Goal: Task Accomplishment & Management: Complete application form

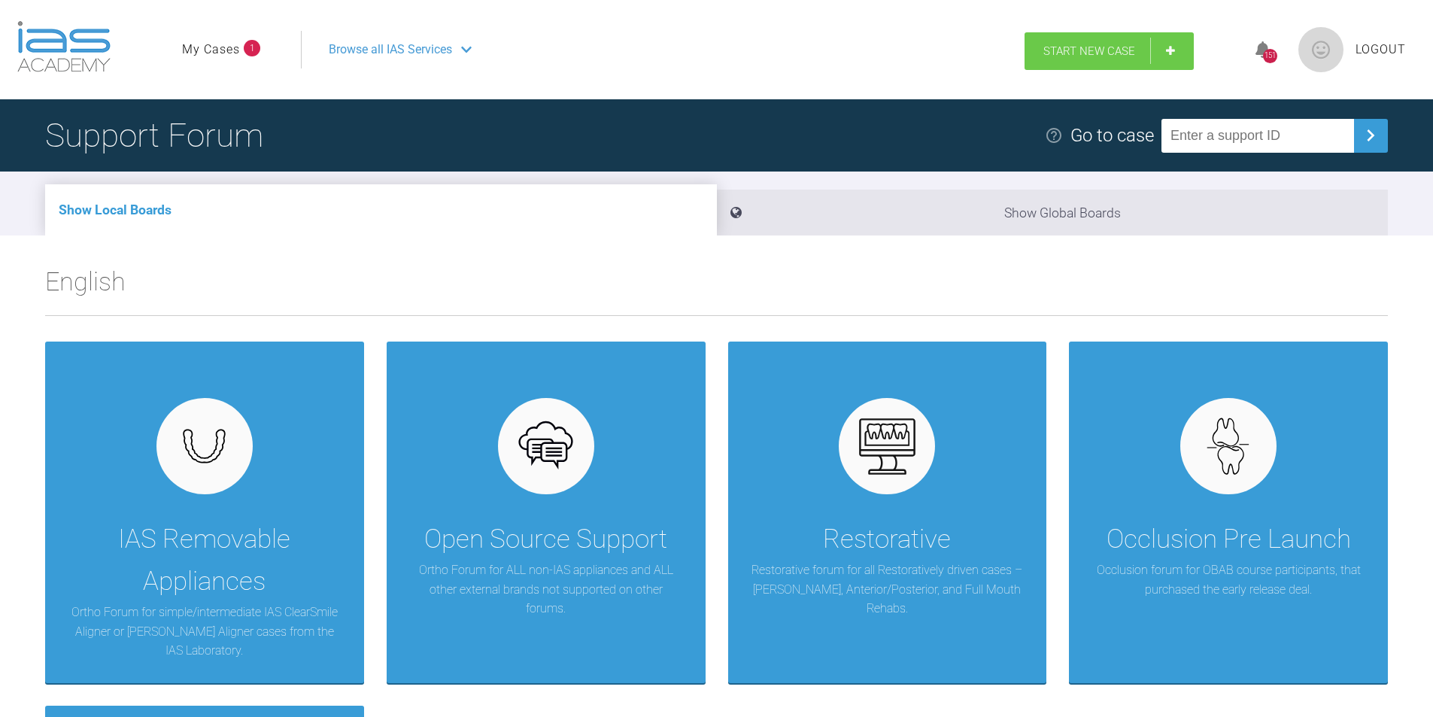
click at [1097, 32] on link "Start New Case" at bounding box center [1109, 51] width 169 height 38
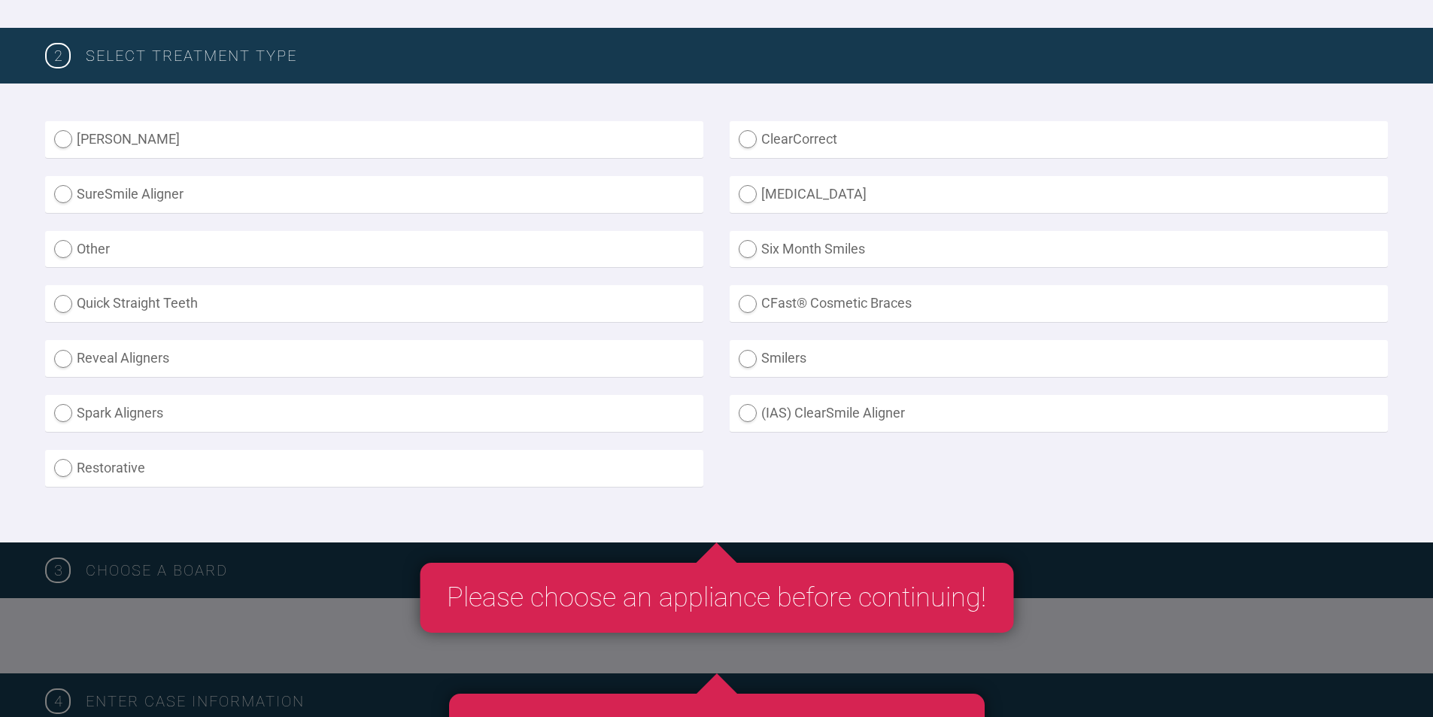
scroll to position [376, 0]
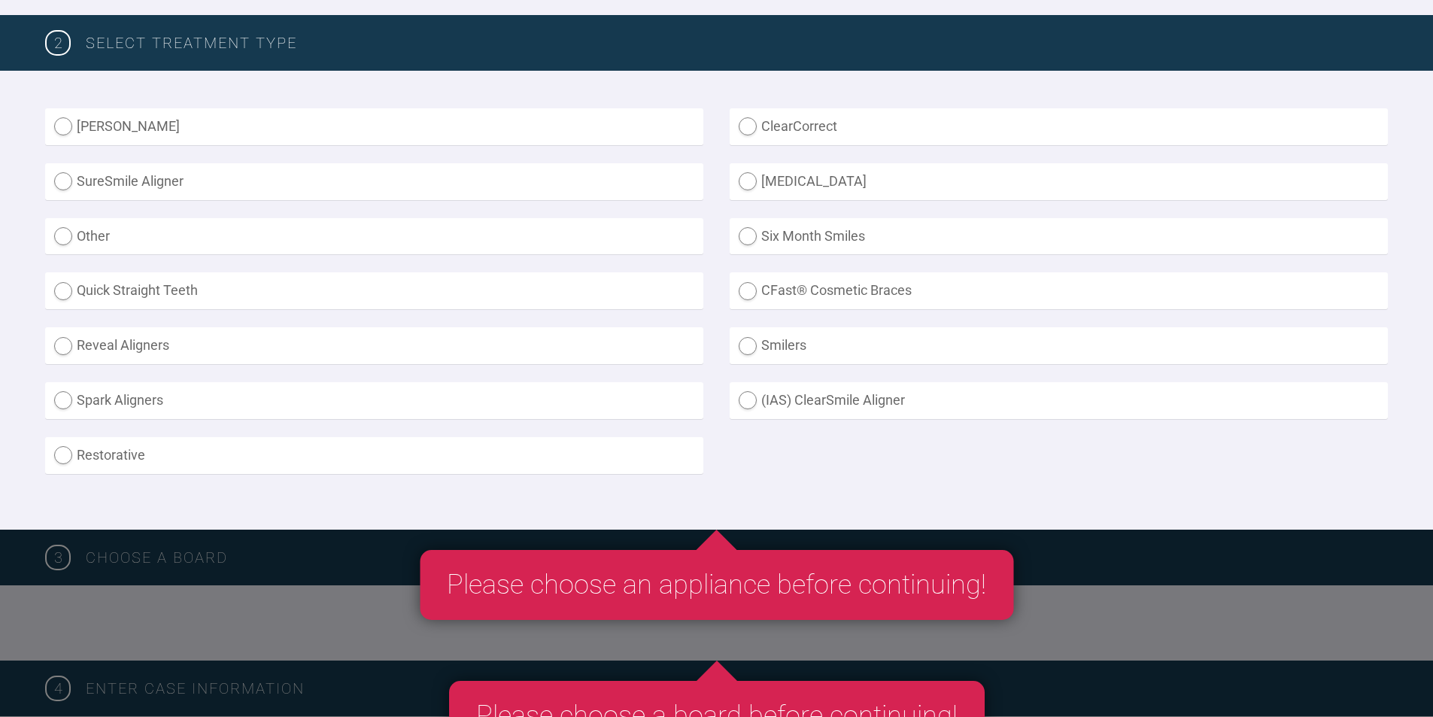
click at [784, 412] on label "(IAS) ClearSmile Aligner" at bounding box center [1059, 400] width 658 height 37
radio Aligner "true"
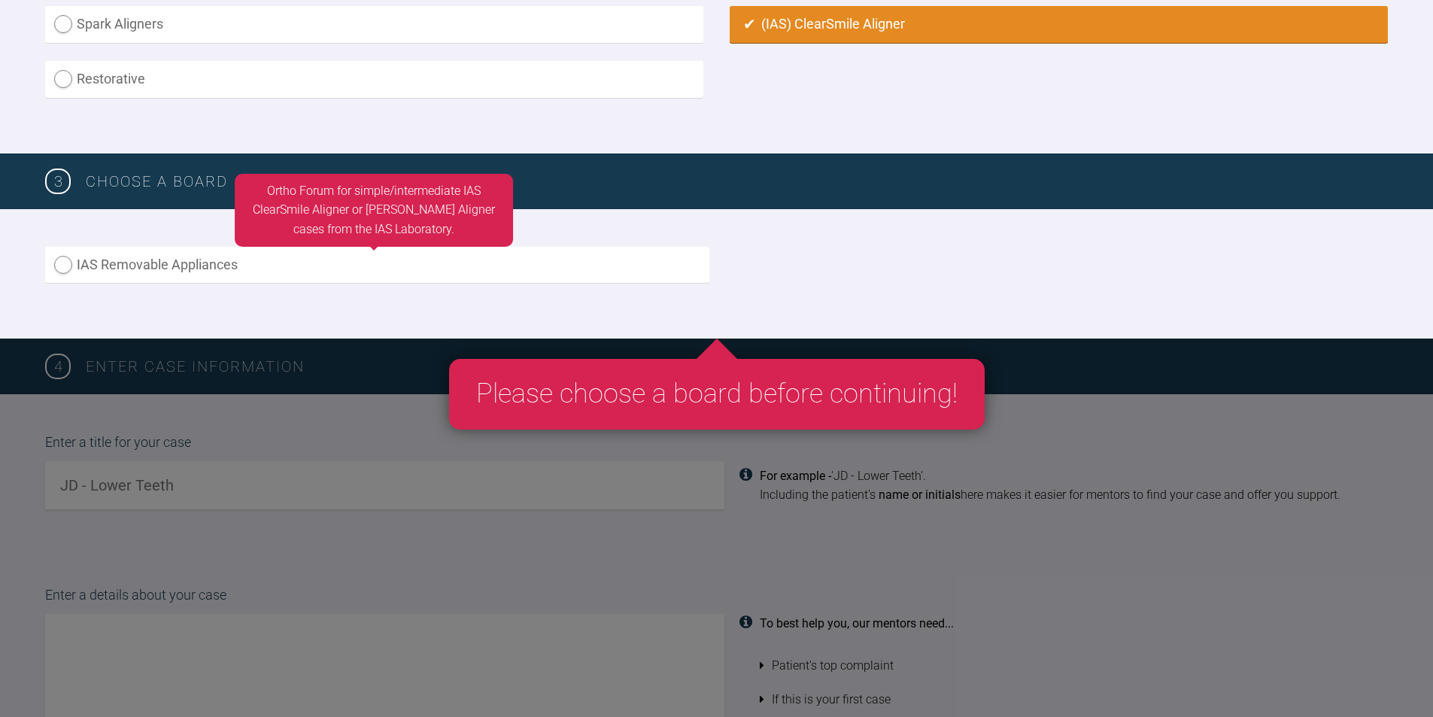
click at [104, 269] on label "IAS Removable Appliances" at bounding box center [377, 265] width 664 height 37
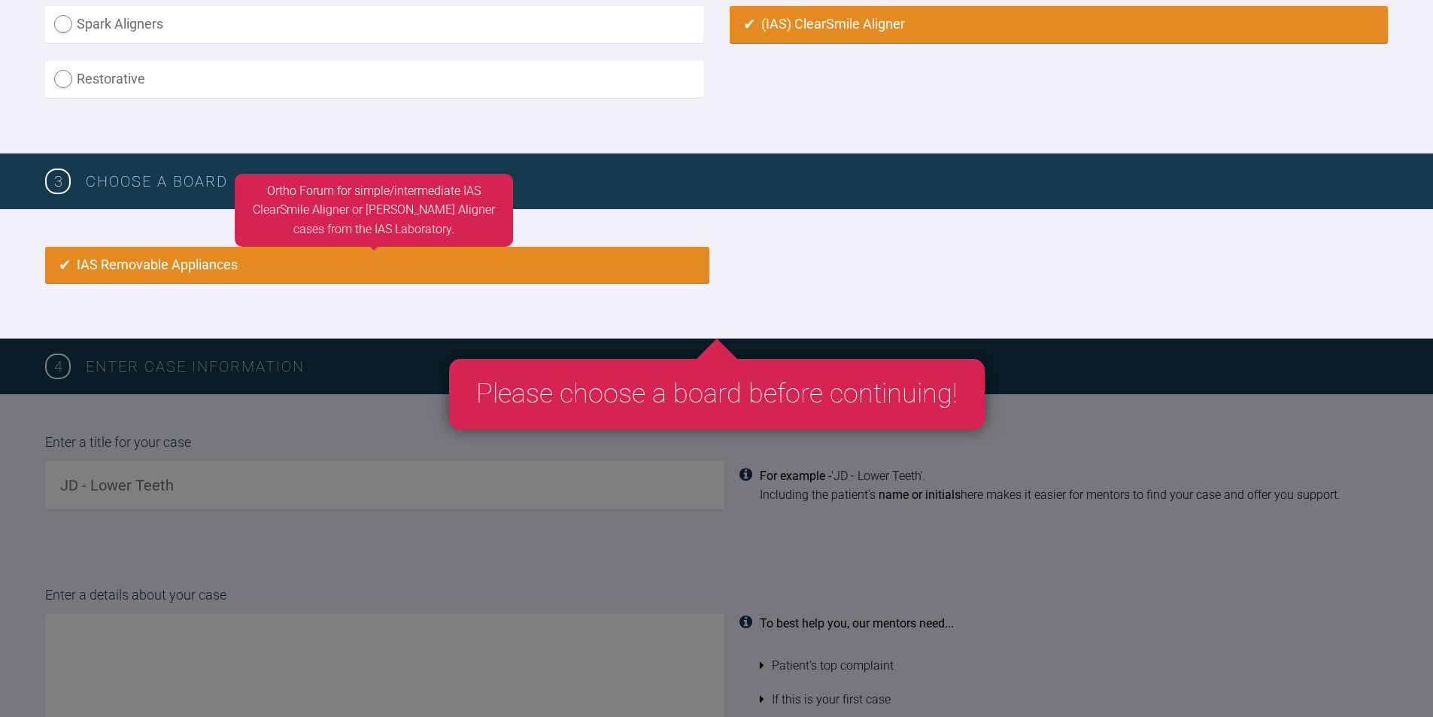
radio input "true"
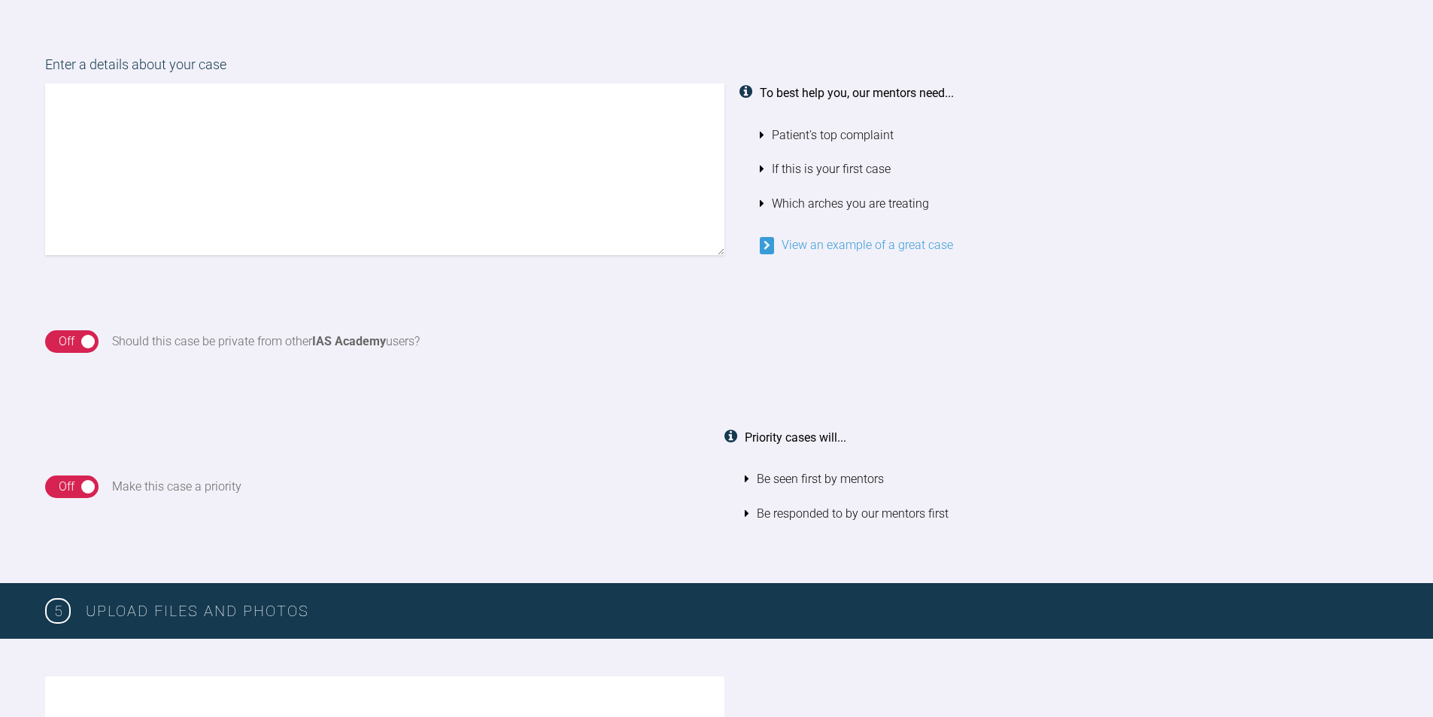
scroll to position [1152, 0]
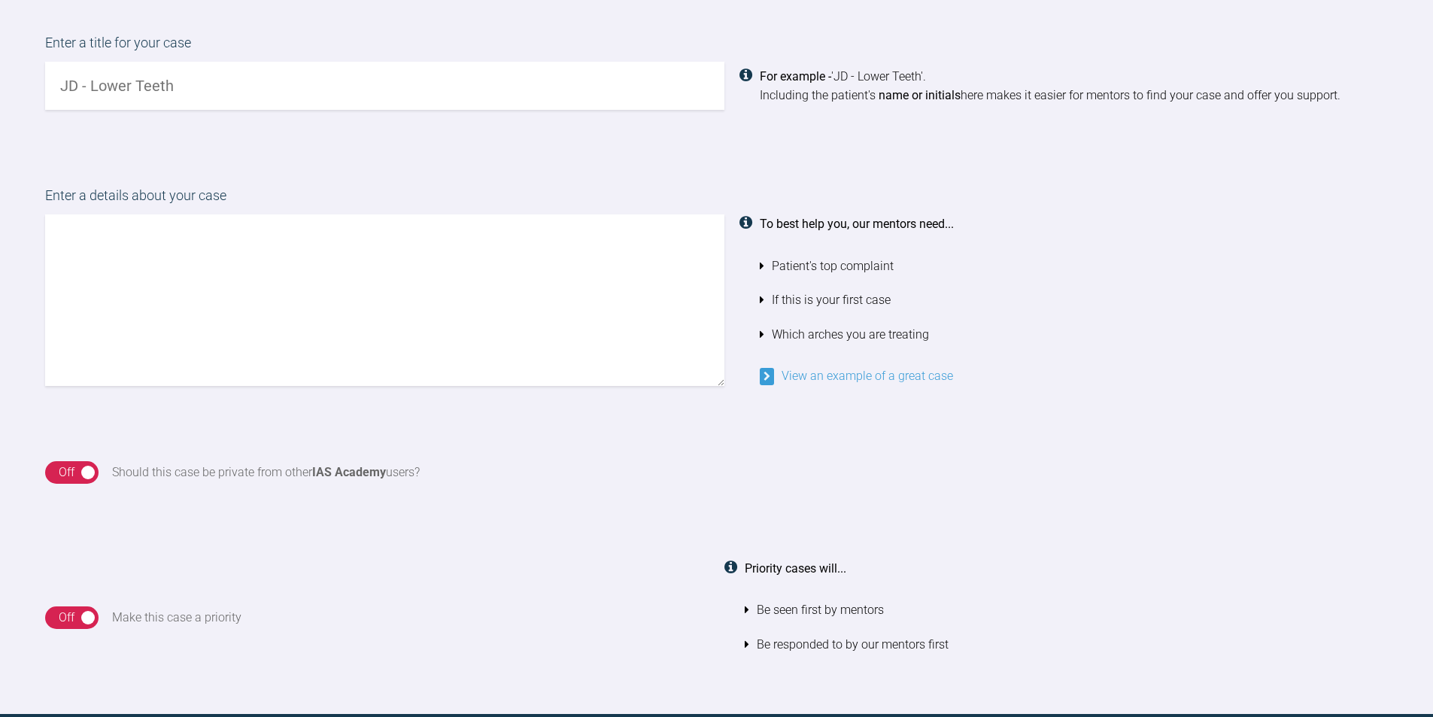
click at [144, 81] on input "text" at bounding box center [384, 86] width 679 height 48
type input "SH"
paste textarea "Class I skeletal base, high fmpa and high lower facial height, class I [MEDICAL…"
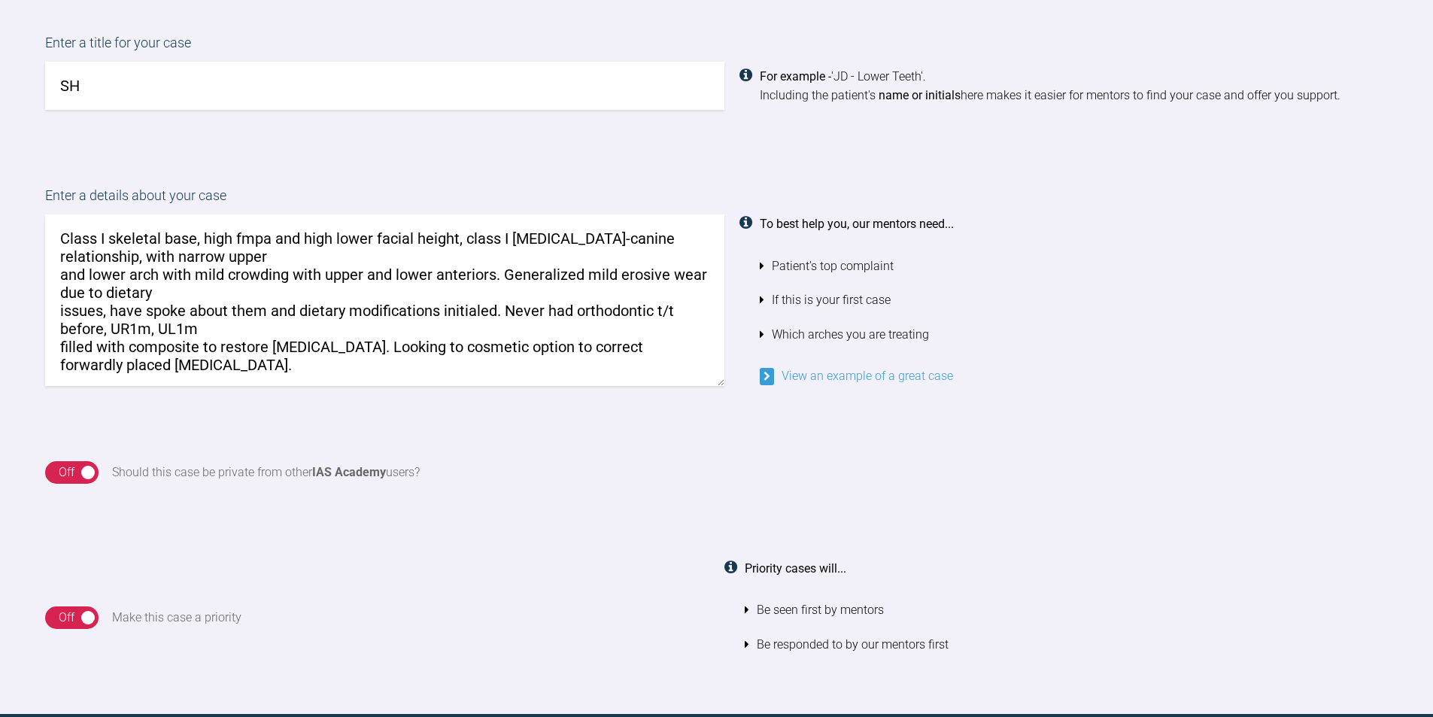
click at [208, 328] on textarea "Class I skeletal base, high fmpa and high lower facial height, class I [MEDICAL…" at bounding box center [384, 300] width 679 height 172
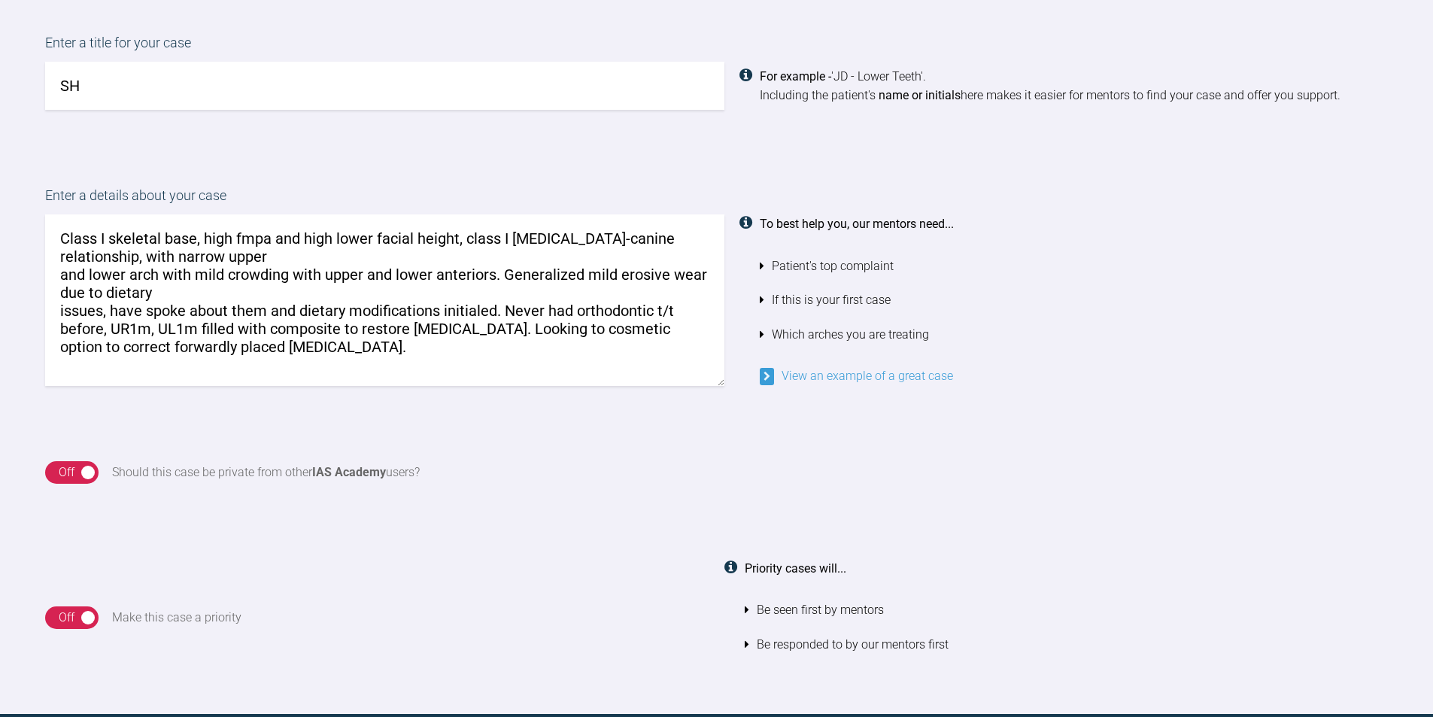
click at [190, 296] on textarea "Class I skeletal base, high fmpa and high lower facial height, class I [MEDICAL…" at bounding box center [384, 300] width 679 height 172
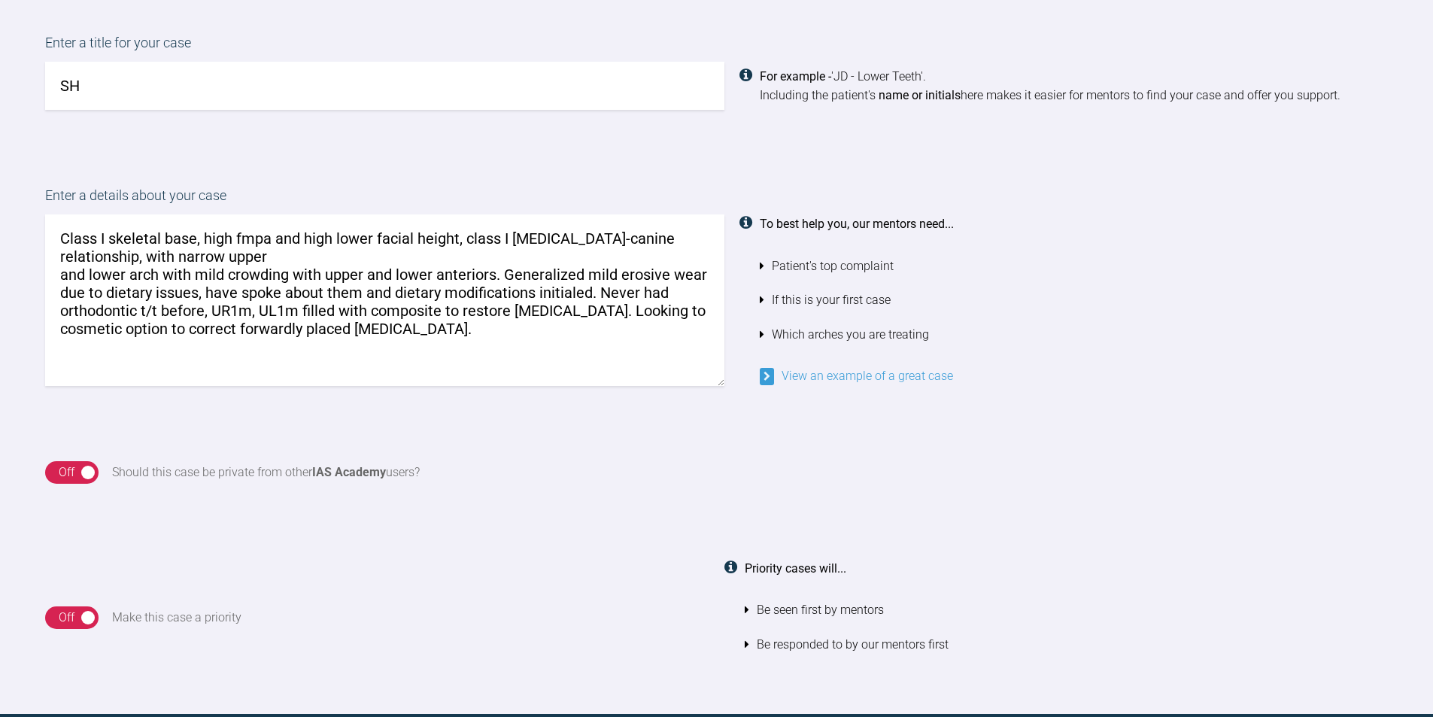
click at [178, 265] on textarea "Class I skeletal base, high fmpa and high lower facial height, class I [MEDICAL…" at bounding box center [384, 300] width 679 height 172
click at [187, 259] on textarea "Class I skeletal base, high fmpa and high lower facial height, class I [MEDICAL…" at bounding box center [384, 300] width 679 height 172
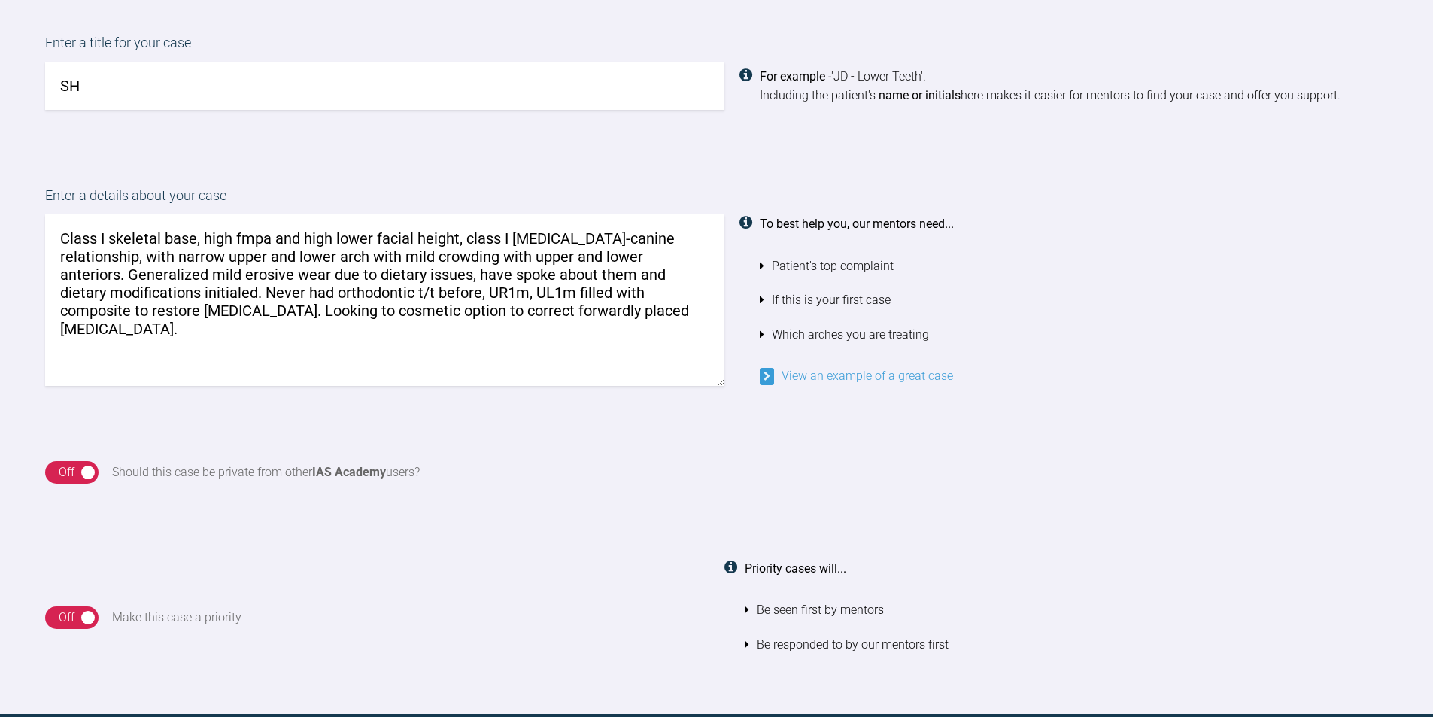
click at [567, 314] on textarea "Class I skeletal base, high fmpa and high lower facial height, class I [MEDICAL…" at bounding box center [384, 300] width 679 height 172
click at [449, 350] on textarea "Class I skeletal base, high fmpa and high lower facial height, class I [MEDICAL…" at bounding box center [384, 300] width 679 height 172
drag, startPoint x: 102, startPoint y: 347, endPoint x: 20, endPoint y: 348, distance: 82.8
click at [20, 348] on div "Enter a details about your case Class I skeletal base, high fmpa and high lower…" at bounding box center [716, 285] width 1433 height 276
drag, startPoint x: 365, startPoint y: 344, endPoint x: 288, endPoint y: 343, distance: 76.7
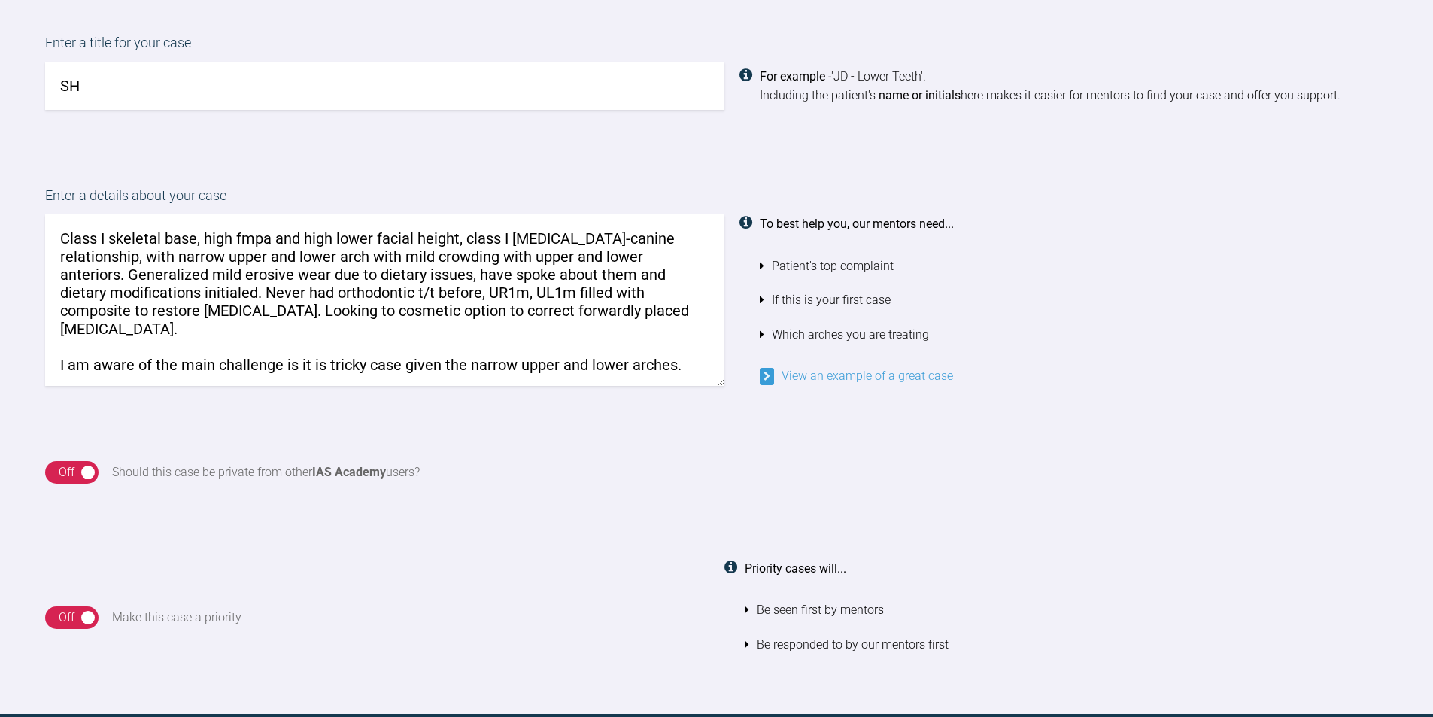
click at [288, 343] on textarea "Class I skeletal base, high fmpa and high lower facial height, class I [MEDICAL…" at bounding box center [384, 300] width 679 height 172
drag, startPoint x: 384, startPoint y: 342, endPoint x: 415, endPoint y: 348, distance: 32.0
click at [415, 348] on textarea "Class I skeletal base, high fmpa and high lower facial height, class I [MEDICAL…" at bounding box center [384, 300] width 679 height 172
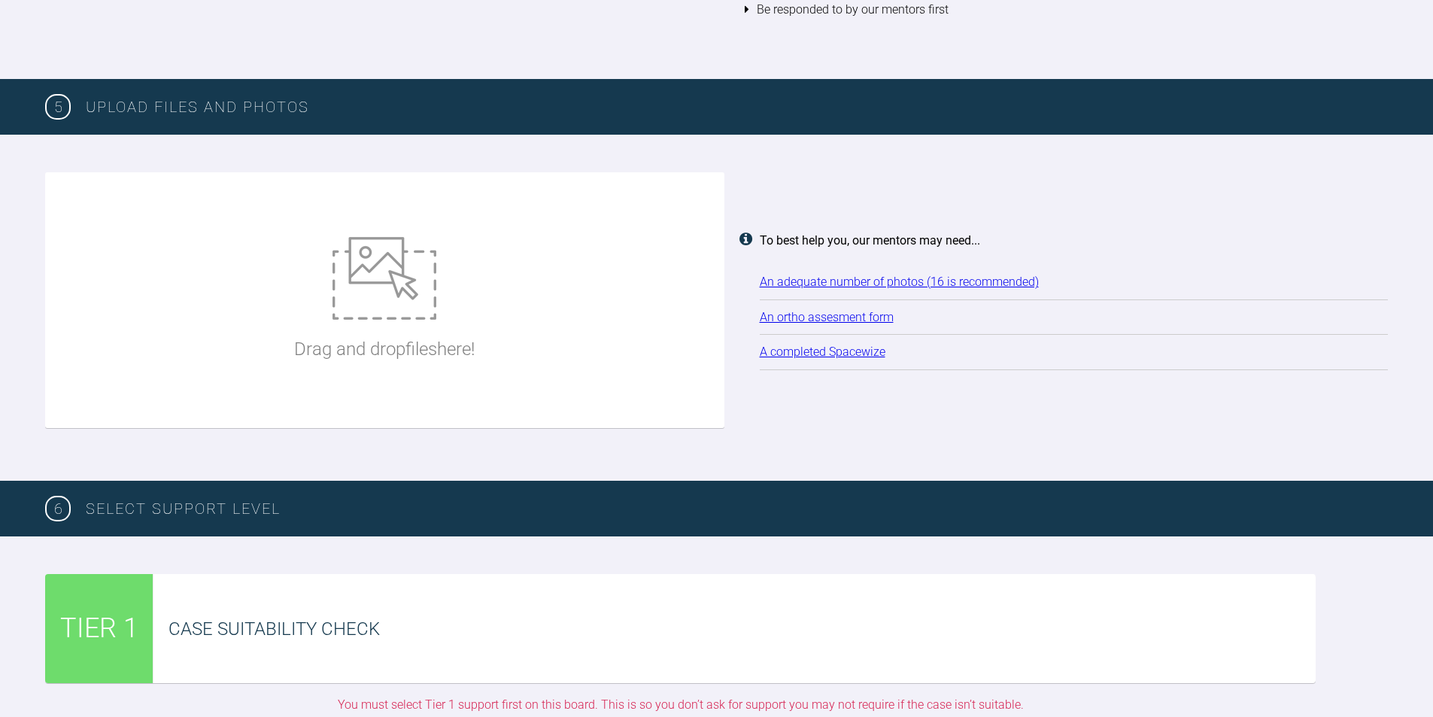
scroll to position [1829, 0]
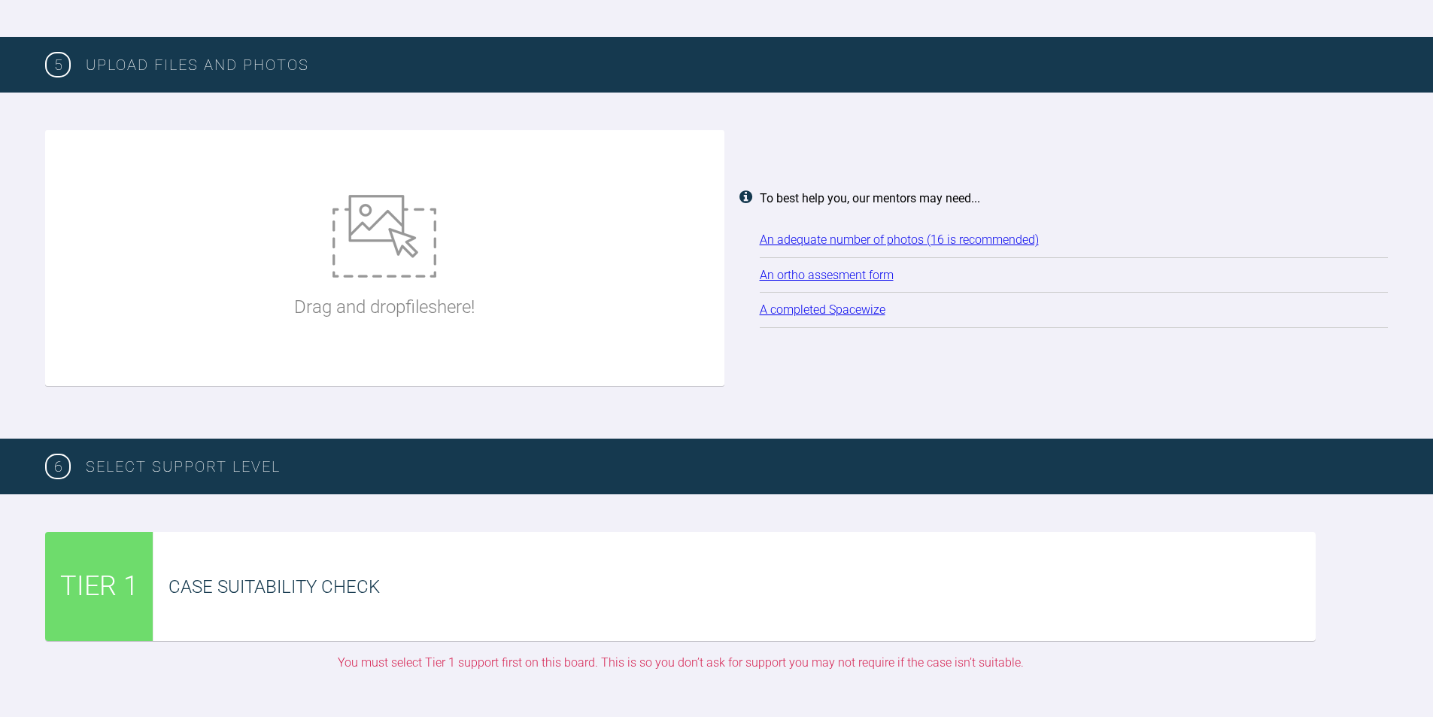
type textarea "Class I skeletal base, high fmpa and high lower facial height, class I [MEDICAL…"
click at [330, 254] on div "Drag and drop files here!" at bounding box center [384, 258] width 181 height 226
type input "C:\fakepath\[DATE] - Manbibular arch.png"
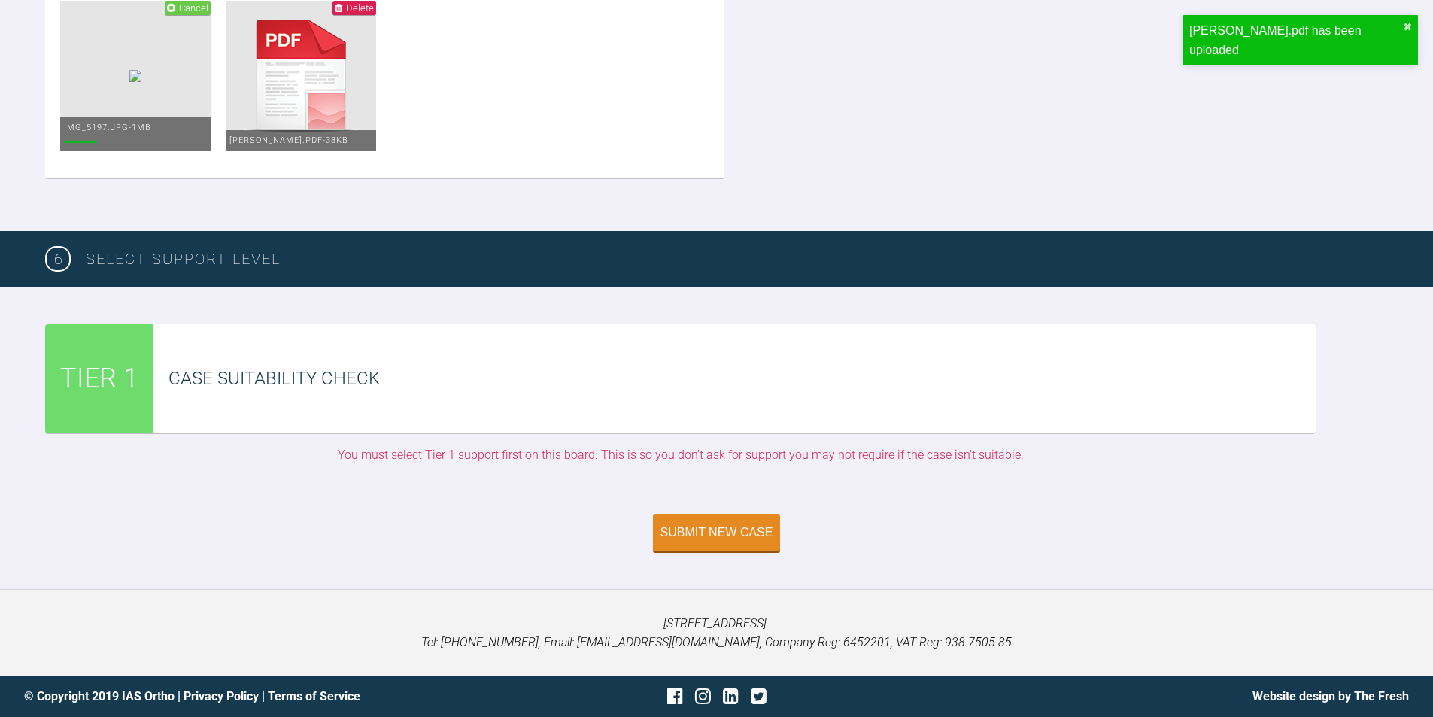
scroll to position [3607, 0]
